Goal: Task Accomplishment & Management: Manage account settings

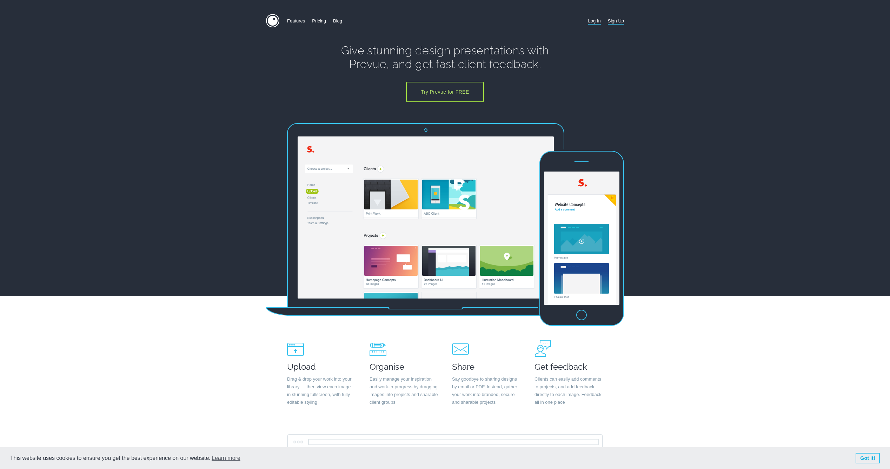
click at [597, 21] on link "Log In" at bounding box center [594, 21] width 13 height 14
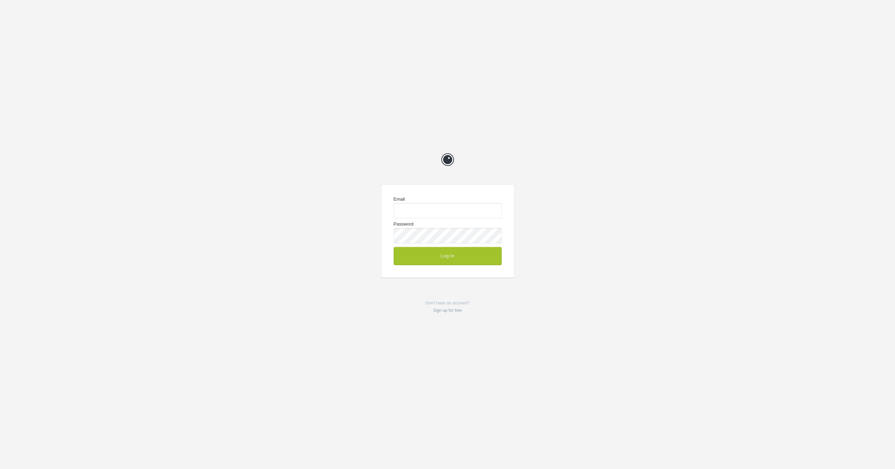
click at [0, 469] on com-1password-button at bounding box center [0, 469] width 0 height 0
type input "me@chrisvogeldesign.com"
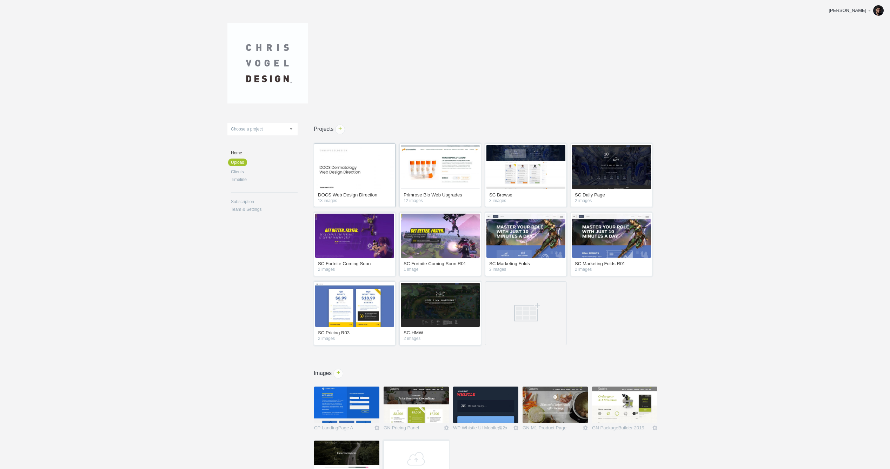
click at [347, 177] on img at bounding box center [354, 167] width 79 height 44
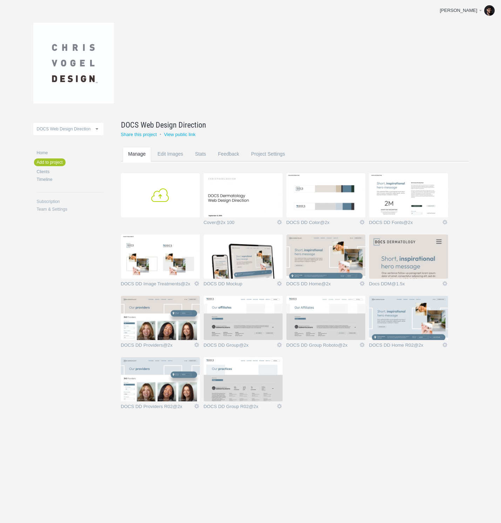
click at [155, 190] on link "Add" at bounding box center [160, 195] width 79 height 44
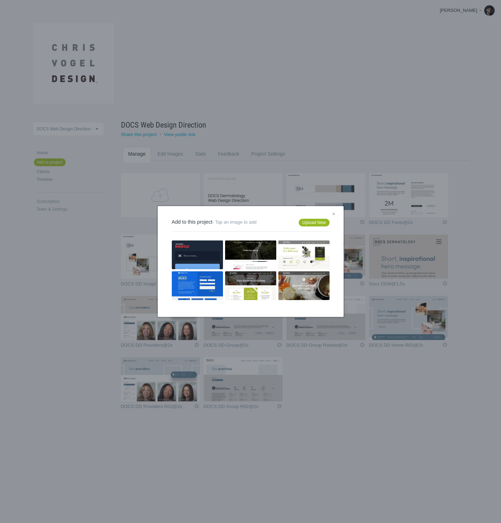
click at [313, 222] on link "Upload New" at bounding box center [314, 223] width 31 height 8
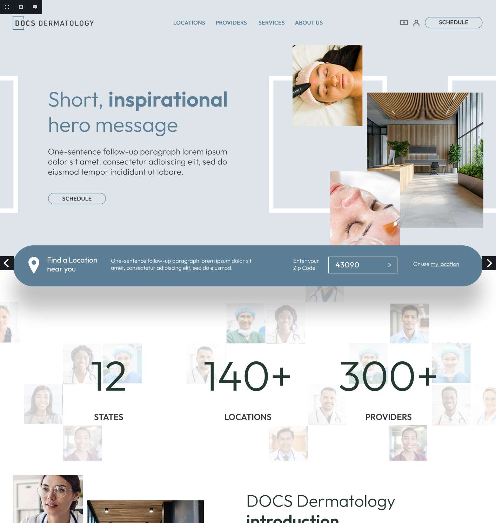
click at [486, 261] on link "Next" at bounding box center [489, 263] width 14 height 14
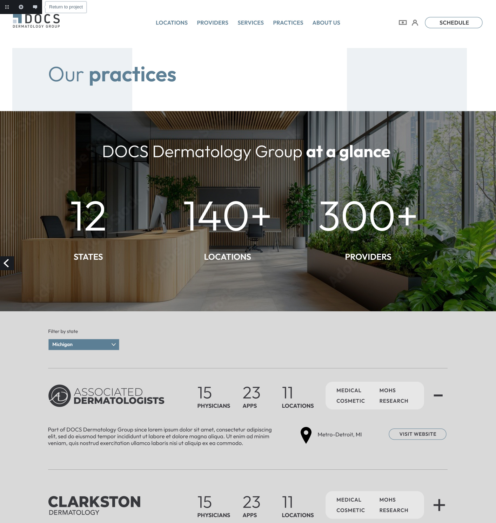
click at [5, 6] on link "Return to project" at bounding box center [7, 7] width 14 height 14
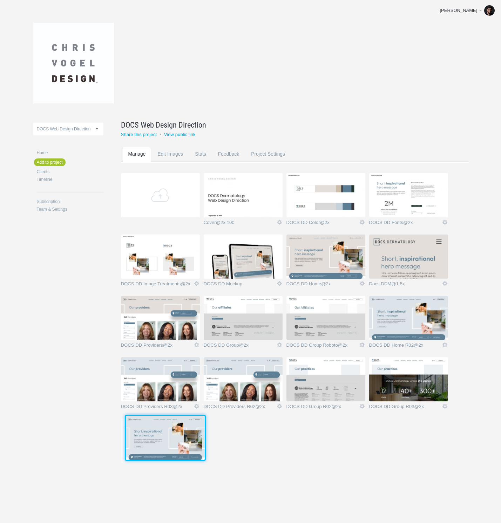
drag, startPoint x: 314, startPoint y: 376, endPoint x: 156, endPoint y: 428, distance: 165.3
click at [156, 428] on img at bounding box center [165, 438] width 79 height 44
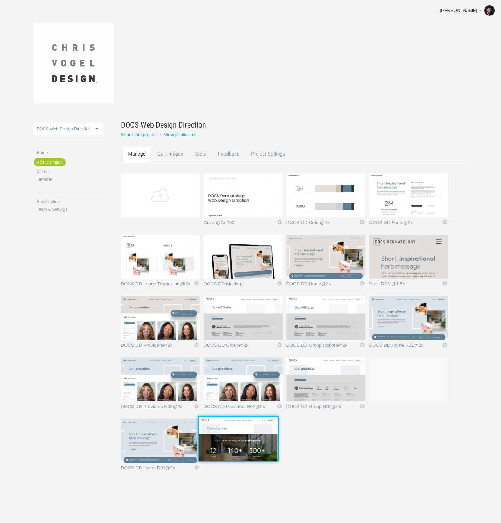
drag, startPoint x: 410, startPoint y: 385, endPoint x: 240, endPoint y: 441, distance: 179.5
click at [240, 441] on img at bounding box center [238, 439] width 79 height 44
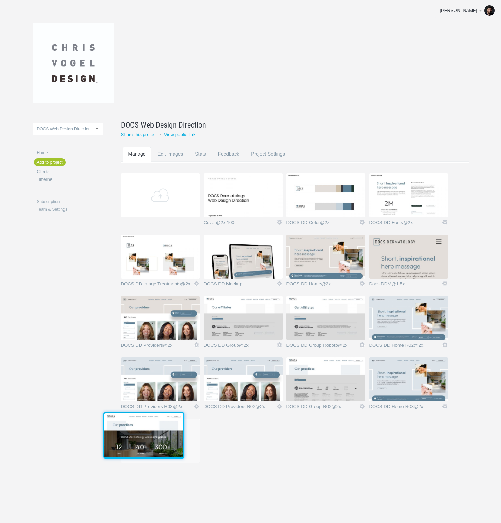
drag, startPoint x: 395, startPoint y: 390, endPoint x: 121, endPoint y: 446, distance: 280.1
click at [120, 446] on img at bounding box center [144, 436] width 79 height 44
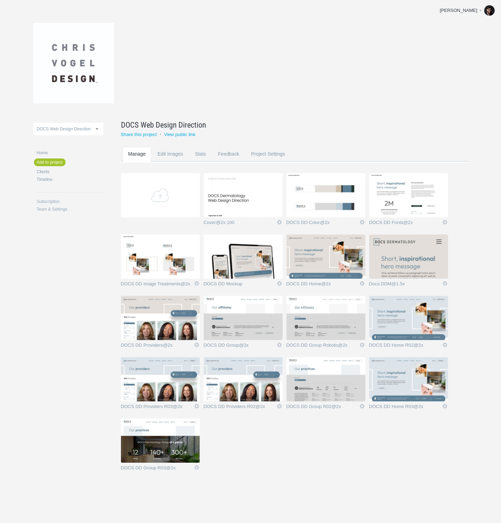
click at [164, 198] on link "Add" at bounding box center [160, 195] width 79 height 44
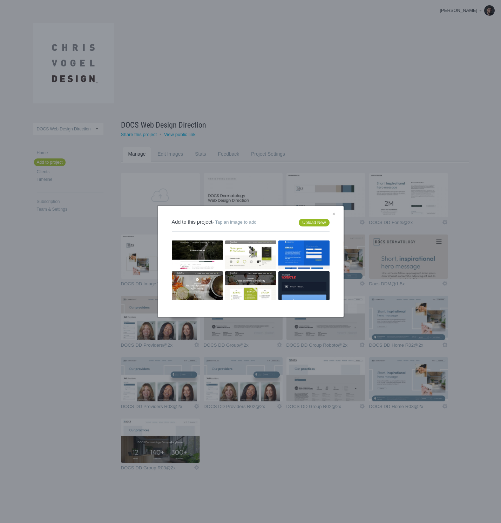
click at [313, 223] on link "Upload New" at bounding box center [314, 223] width 31 height 8
click at [398, 439] on div "× Add to this project - Tap an image to add Upload New No images left to add" at bounding box center [250, 261] width 501 height 523
click at [410, 379] on div "× Add to this project - Tap an image to add Upload New No images left to add" at bounding box center [250, 261] width 501 height 523
click at [330, 211] on link "×" at bounding box center [333, 214] width 9 height 9
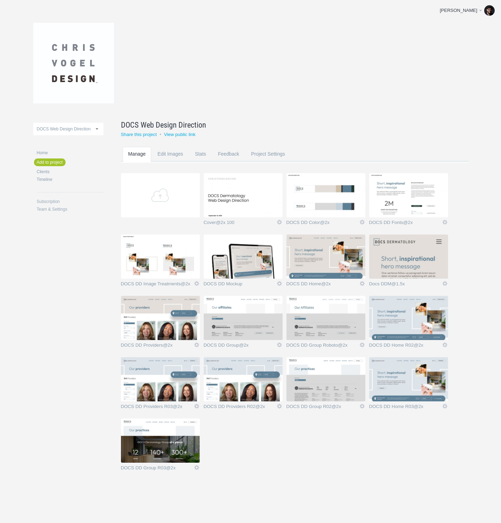
click at [405, 371] on img at bounding box center [408, 380] width 79 height 44
click at [400, 380] on img at bounding box center [408, 380] width 79 height 44
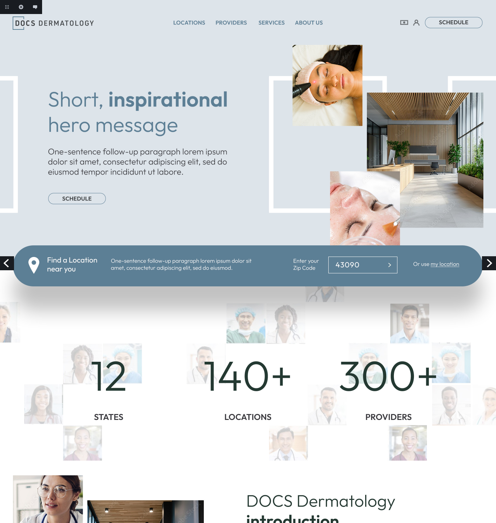
click at [491, 266] on link "Next" at bounding box center [489, 263] width 14 height 14
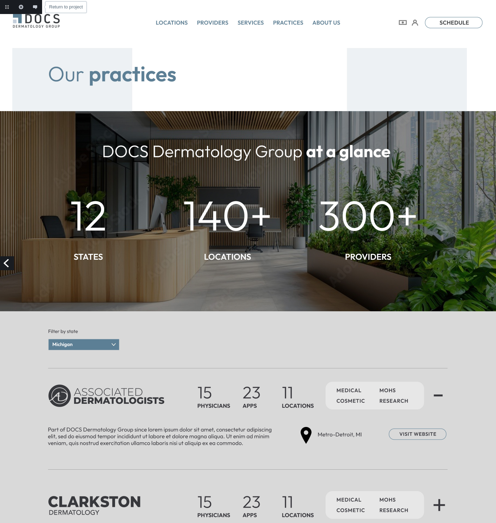
click at [8, 8] on link "Return to project" at bounding box center [7, 7] width 14 height 14
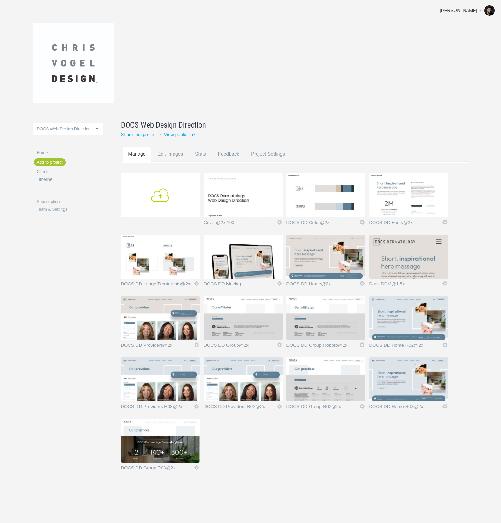
click at [158, 193] on link "Add" at bounding box center [160, 195] width 79 height 44
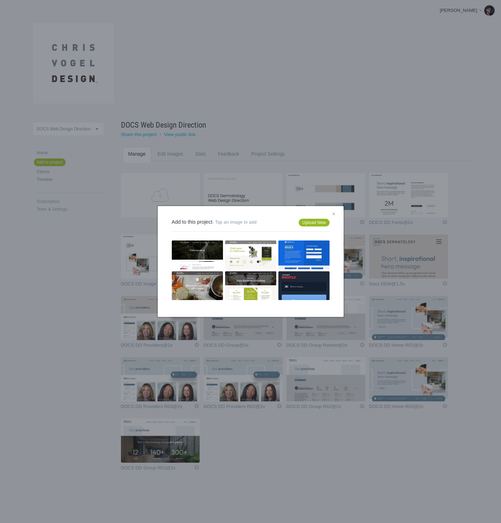
click at [313, 223] on link "Upload New" at bounding box center [314, 223] width 31 height 8
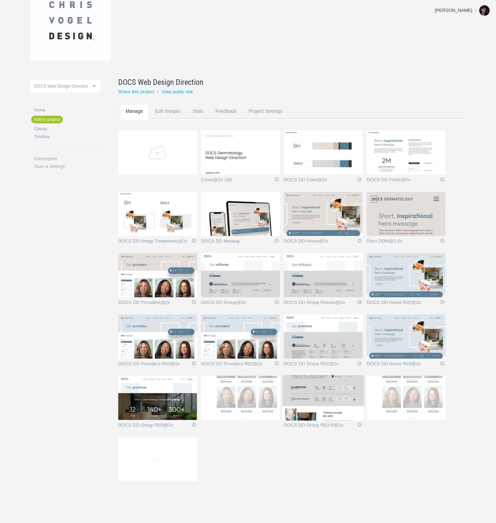
scroll to position [52, 0]
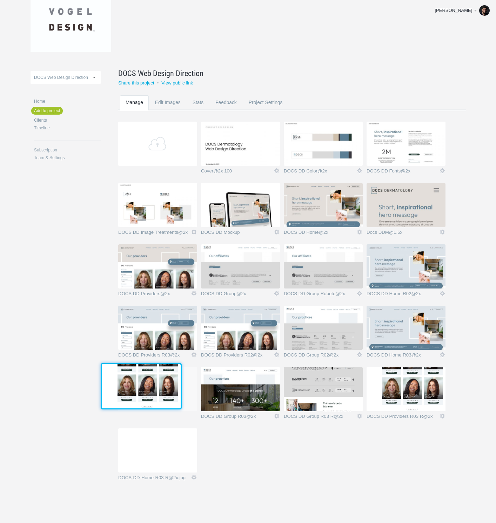
drag, startPoint x: 252, startPoint y: 393, endPoint x: 142, endPoint y: 389, distance: 110.2
click at [142, 389] on img at bounding box center [141, 387] width 79 height 44
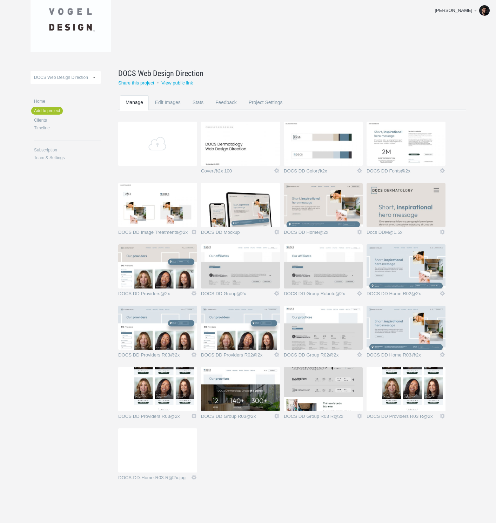
click at [161, 394] on img at bounding box center [157, 389] width 79 height 44
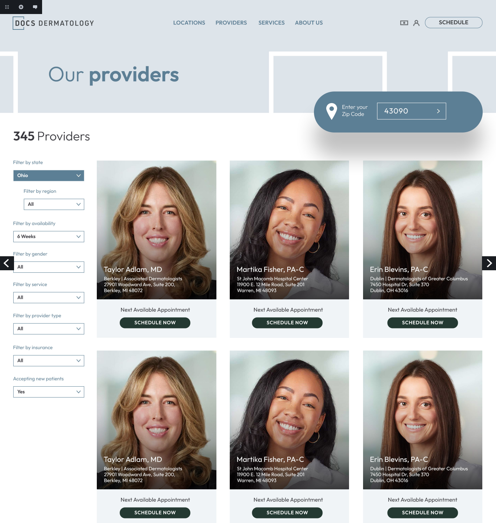
click at [488, 263] on link "Next" at bounding box center [489, 263] width 14 height 14
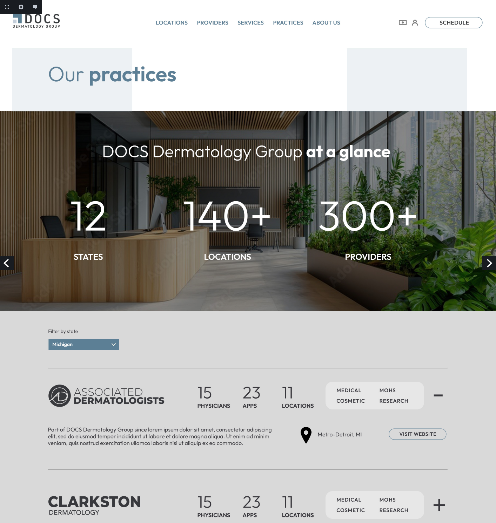
click at [487, 267] on link "Next" at bounding box center [489, 263] width 14 height 14
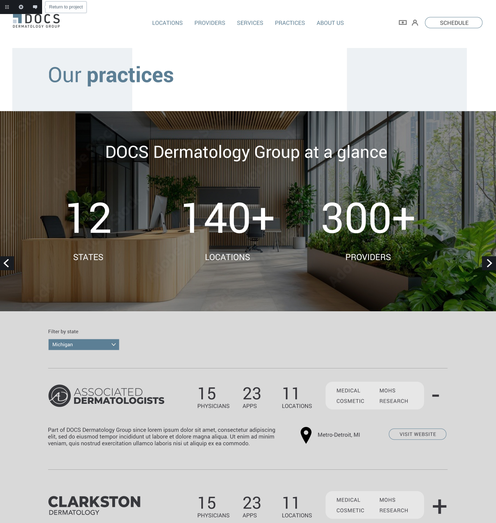
click at [7, 8] on link "Return to project" at bounding box center [7, 7] width 14 height 14
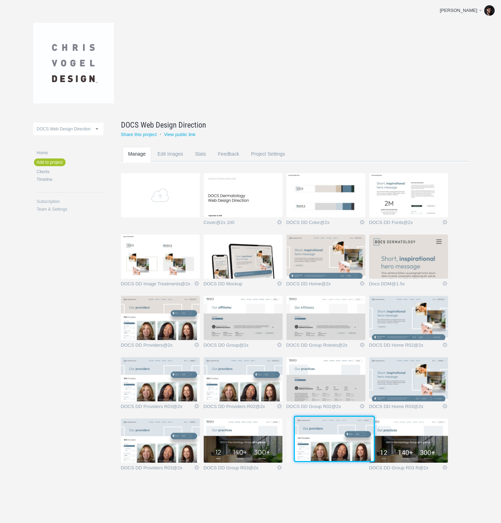
drag, startPoint x: 416, startPoint y: 449, endPoint x: 336, endPoint y: 447, distance: 79.7
click at [336, 447] on img at bounding box center [334, 439] width 79 height 44
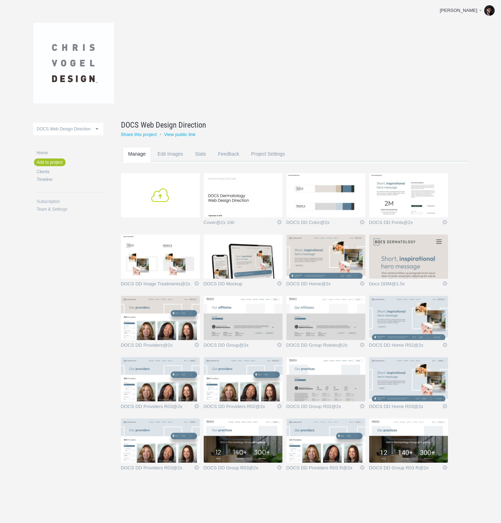
click at [162, 194] on link "Add" at bounding box center [160, 195] width 79 height 44
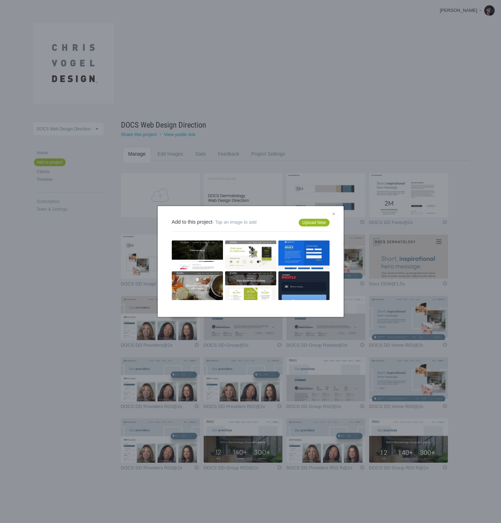
click at [319, 221] on link "Upload New" at bounding box center [314, 223] width 31 height 8
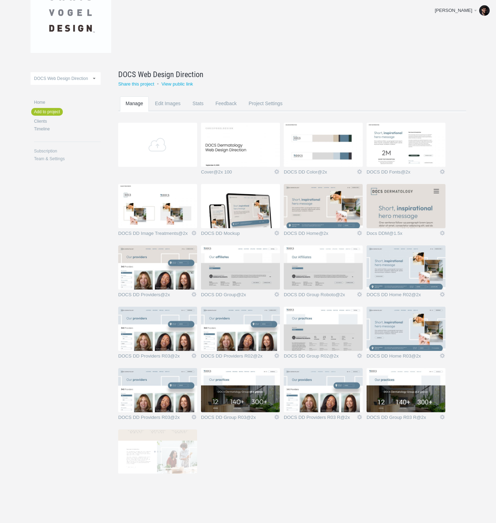
scroll to position [52, 0]
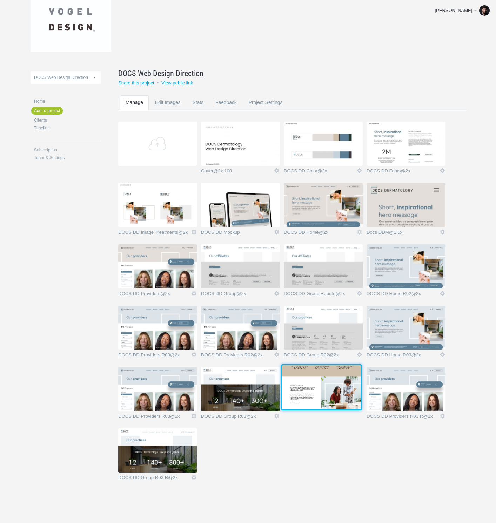
drag, startPoint x: 168, startPoint y: 441, endPoint x: 332, endPoint y: 376, distance: 176.0
click at [332, 376] on img at bounding box center [321, 388] width 79 height 44
click at [336, 394] on img at bounding box center [323, 389] width 79 height 44
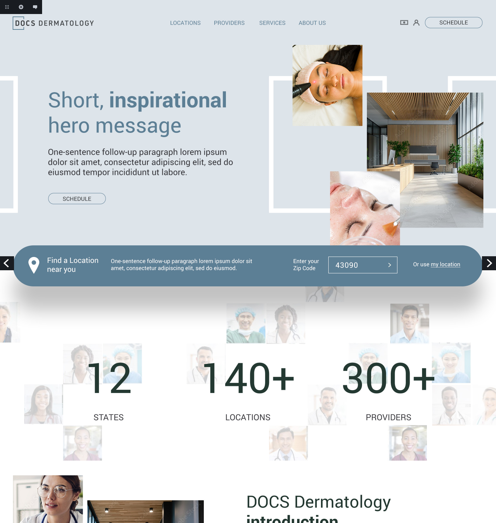
click at [486, 262] on link "Next" at bounding box center [489, 263] width 14 height 14
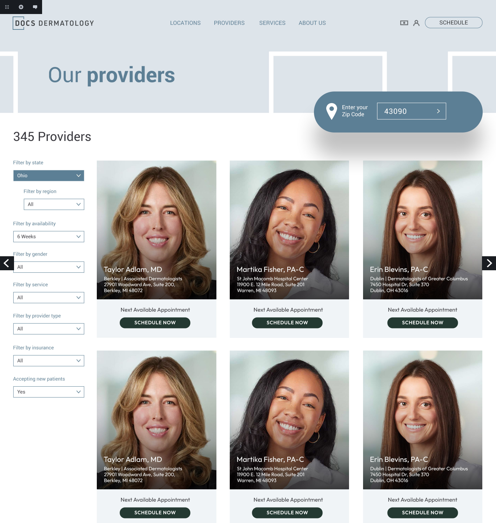
drag, startPoint x: 487, startPoint y: 260, endPoint x: 455, endPoint y: 252, distance: 32.9
click at [487, 260] on link "Next" at bounding box center [489, 263] width 14 height 14
